Goal: Navigation & Orientation: Find specific page/section

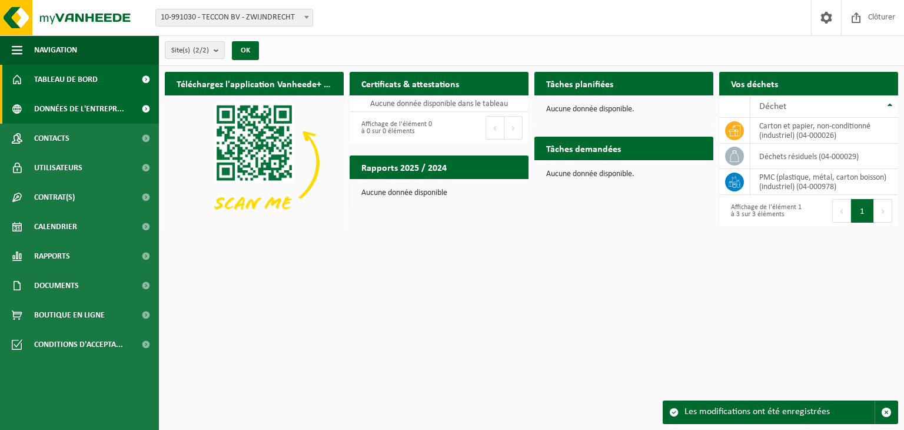
click at [47, 109] on span "Données de l'entrepr..." at bounding box center [79, 108] width 90 height 29
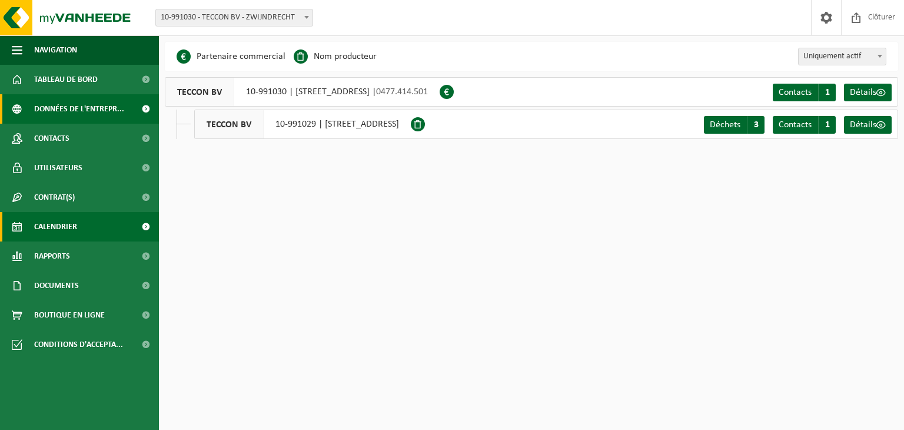
click at [65, 220] on span "Calendrier" at bounding box center [55, 226] width 43 height 29
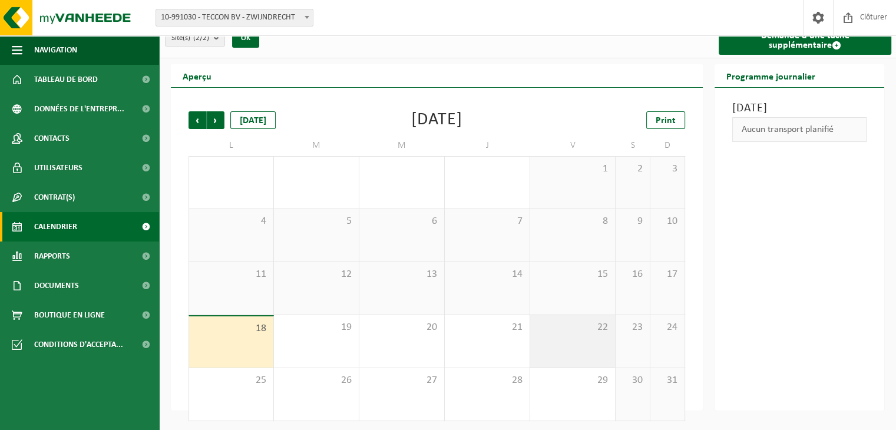
scroll to position [16, 0]
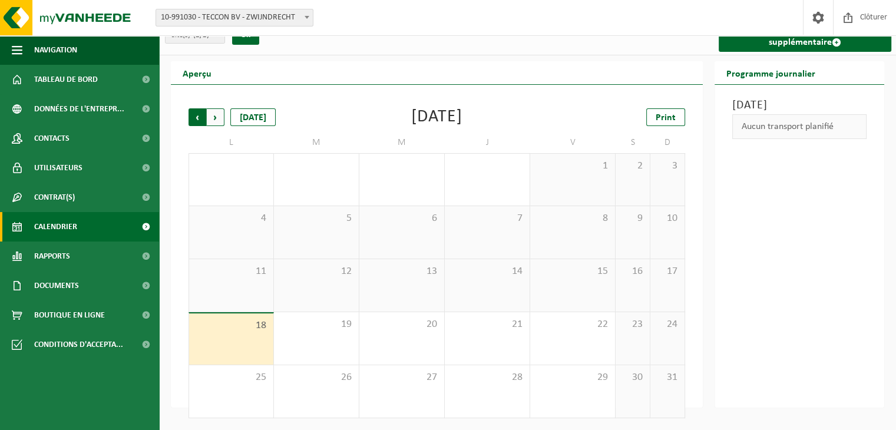
click at [221, 118] on span "Suivant" at bounding box center [216, 117] width 18 height 18
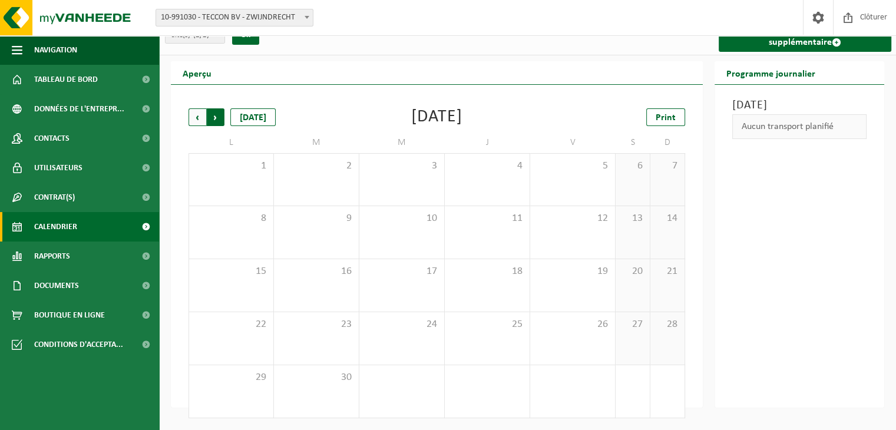
click at [194, 124] on span "Précédent" at bounding box center [197, 117] width 18 height 18
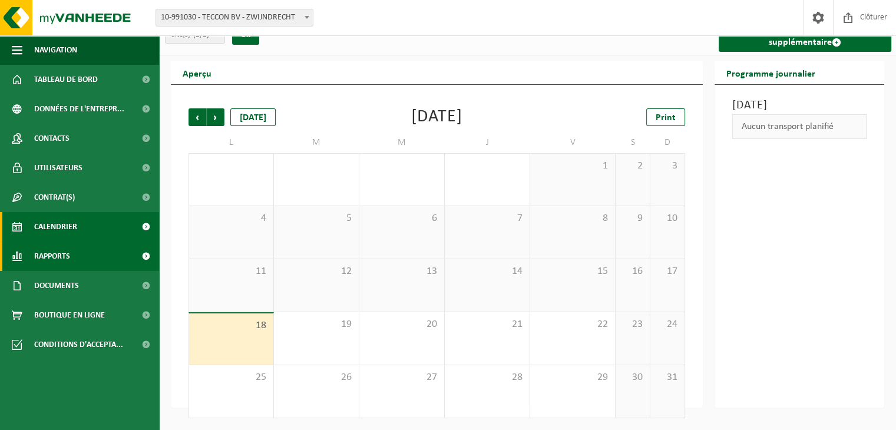
click at [61, 255] on span "Rapports" at bounding box center [52, 255] width 36 height 29
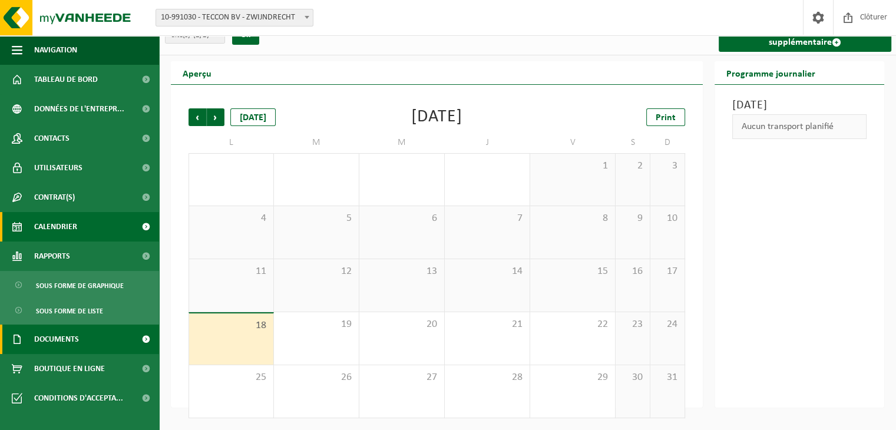
click at [59, 344] on span "Documents" at bounding box center [56, 338] width 45 height 29
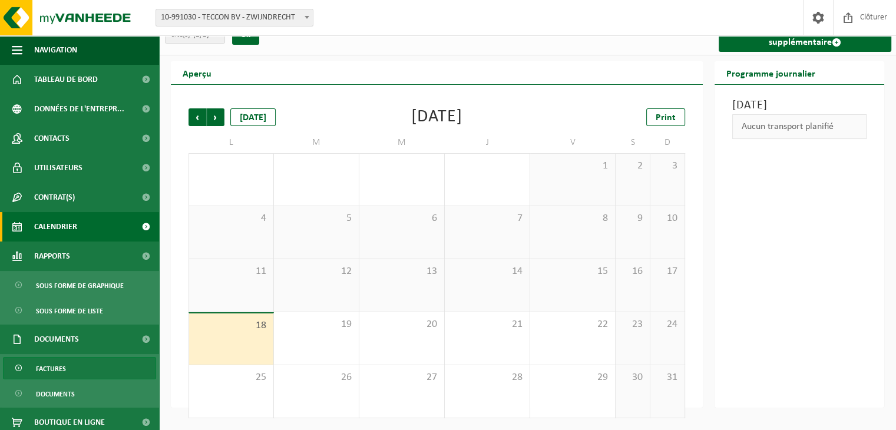
click at [68, 363] on link "Factures" at bounding box center [79, 368] width 153 height 22
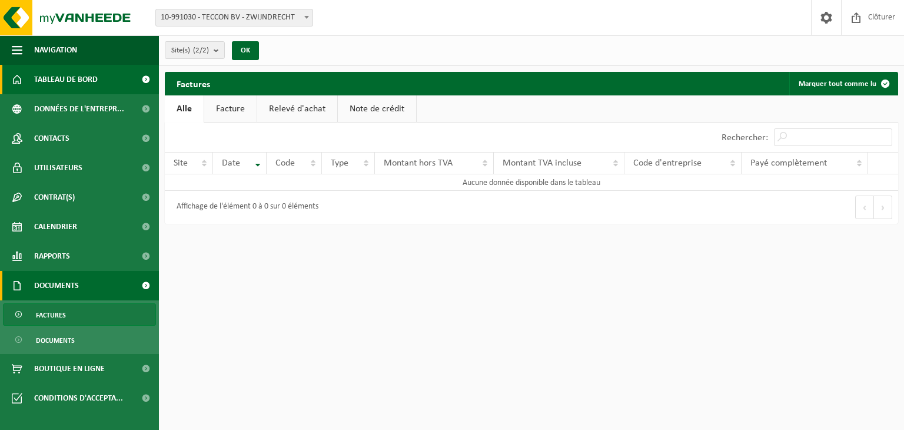
click at [35, 81] on span "Tableau de bord" at bounding box center [66, 79] width 64 height 29
